Goal: Navigation & Orientation: Find specific page/section

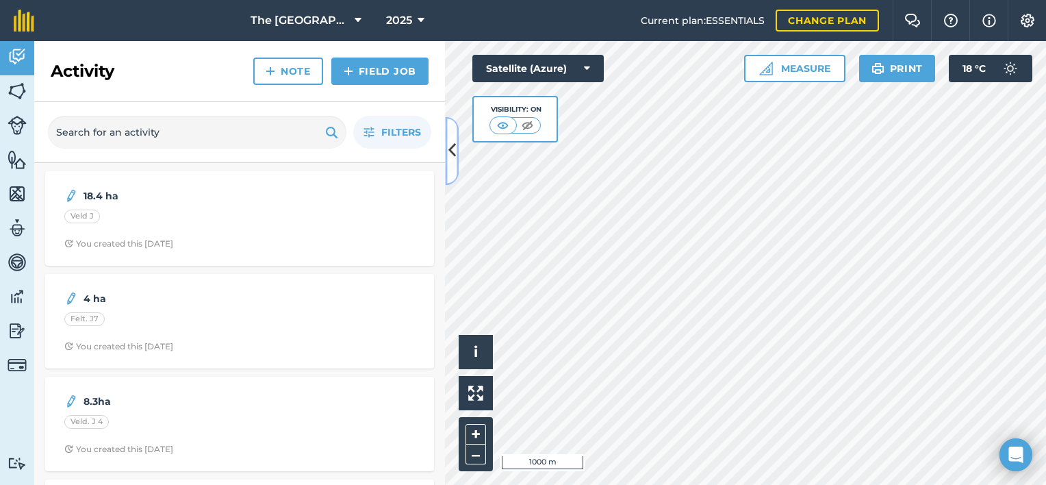
click at [453, 159] on icon at bounding box center [452, 151] width 8 height 24
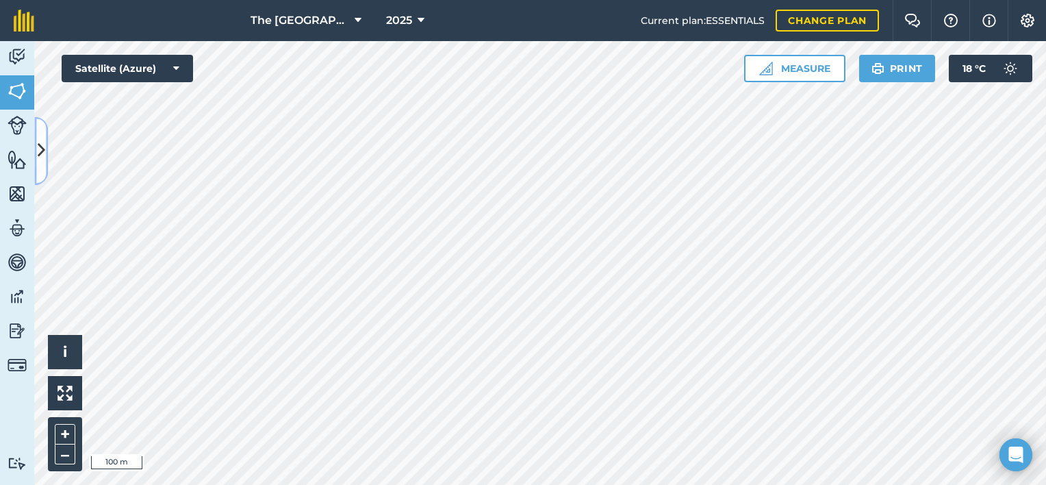
click at [34, 142] on button at bounding box center [41, 150] width 14 height 68
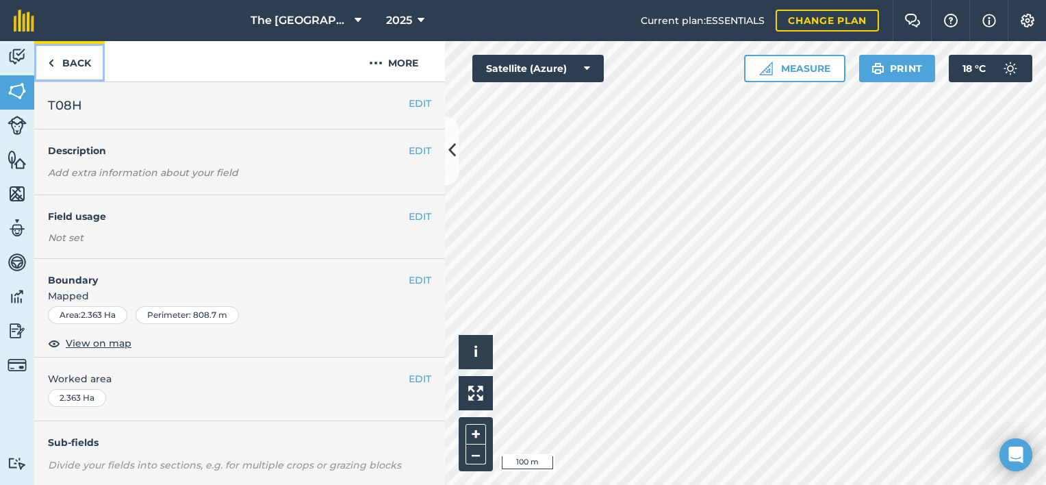
click at [66, 60] on link "Back" at bounding box center [69, 61] width 70 height 40
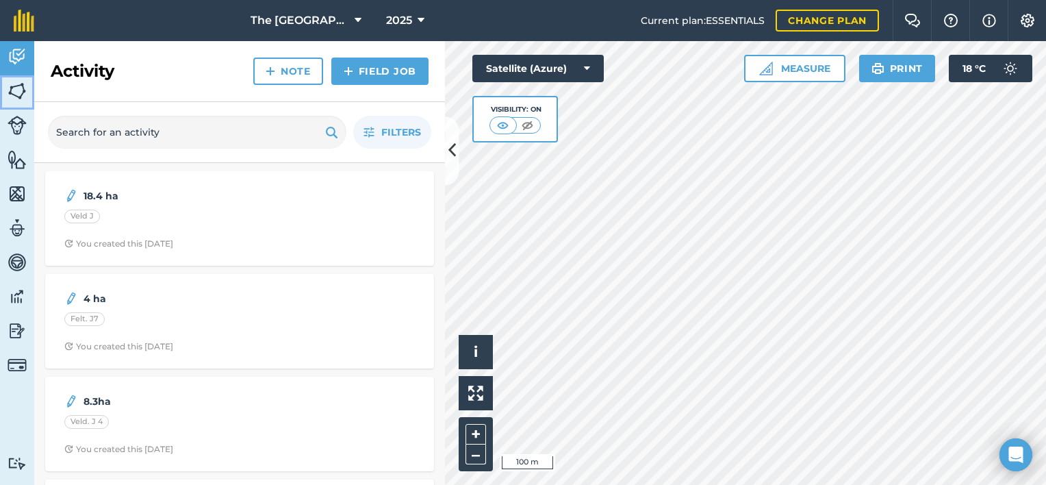
click at [25, 90] on img at bounding box center [17, 91] width 19 height 21
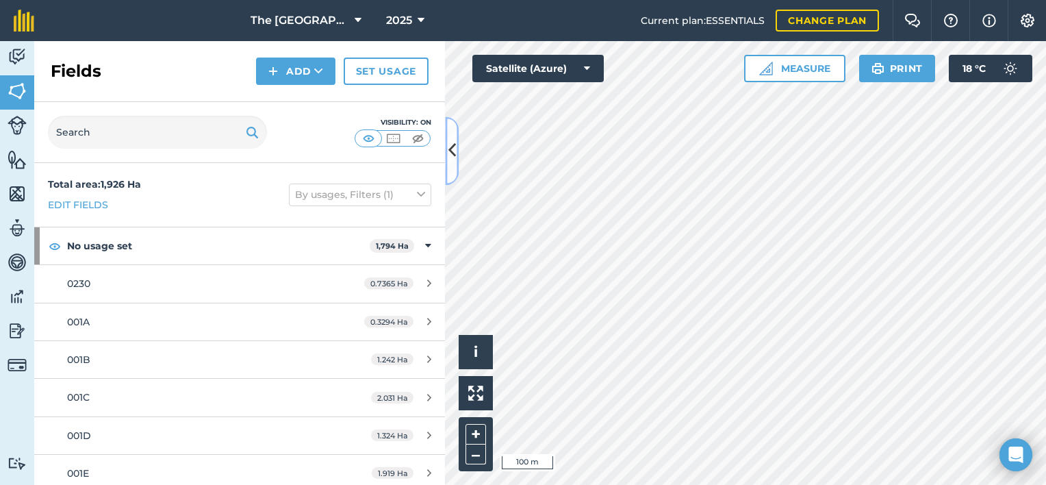
click at [452, 156] on icon at bounding box center [452, 151] width 8 height 24
